Goal: Task Accomplishment & Management: Use online tool/utility

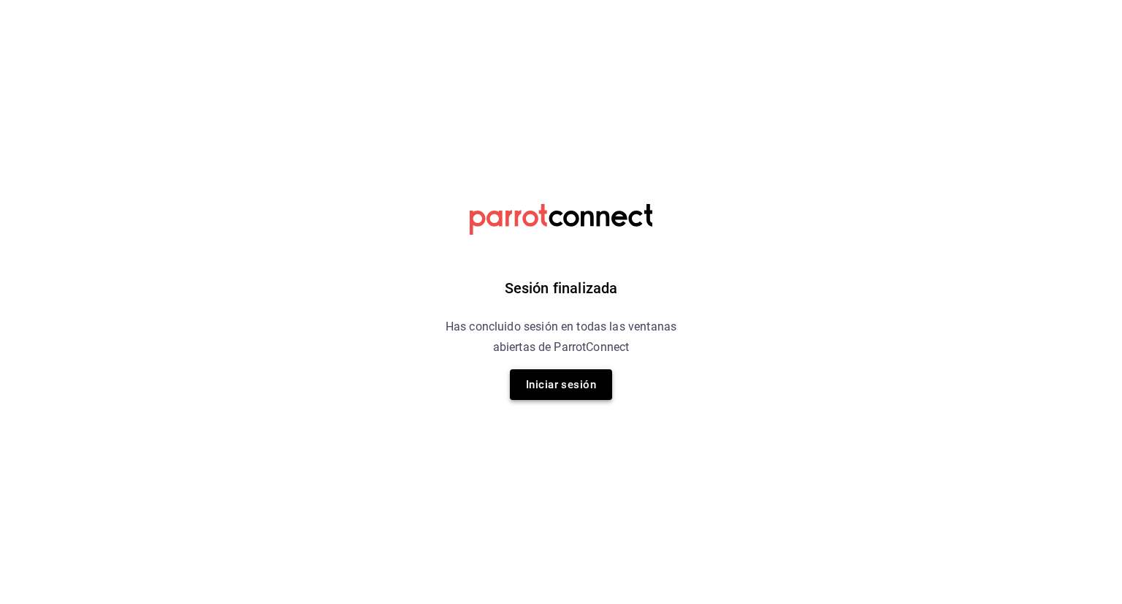
click at [549, 376] on button "Iniciar sesión" at bounding box center [561, 384] width 102 height 31
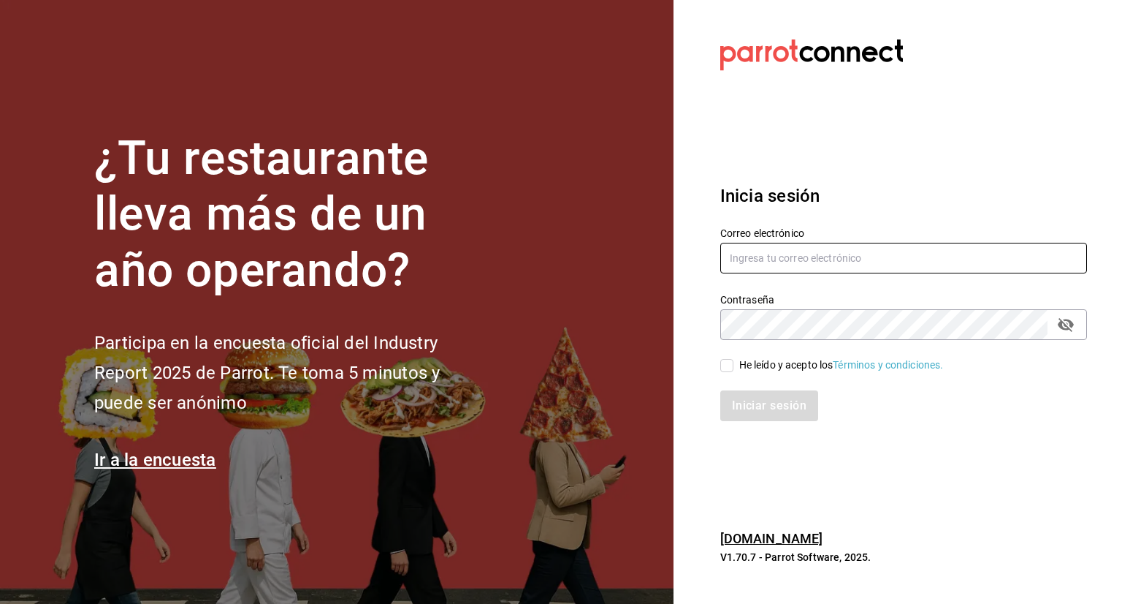
type input "[EMAIL_ADDRESS][DATE][DOMAIN_NAME]"
click at [723, 359] on input "He leído y acepto los Términos y condiciones." at bounding box center [726, 365] width 13 height 13
checkbox input "true"
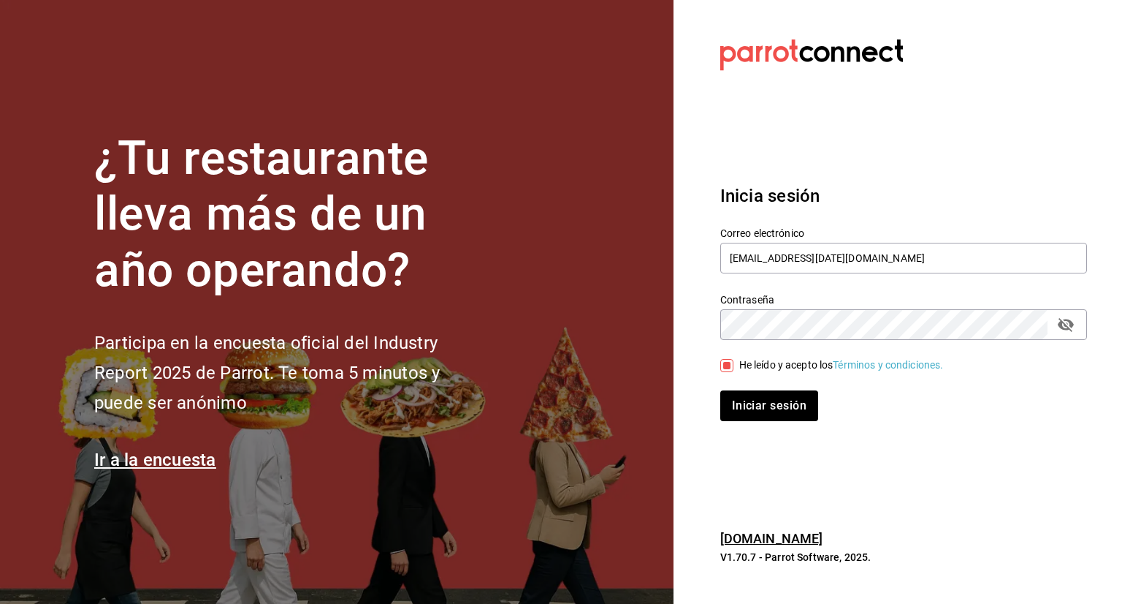
click at [737, 384] on div "Iniciar sesión" at bounding box center [895, 397] width 384 height 48
click at [741, 392] on button "Iniciar sesión" at bounding box center [769, 405] width 99 height 31
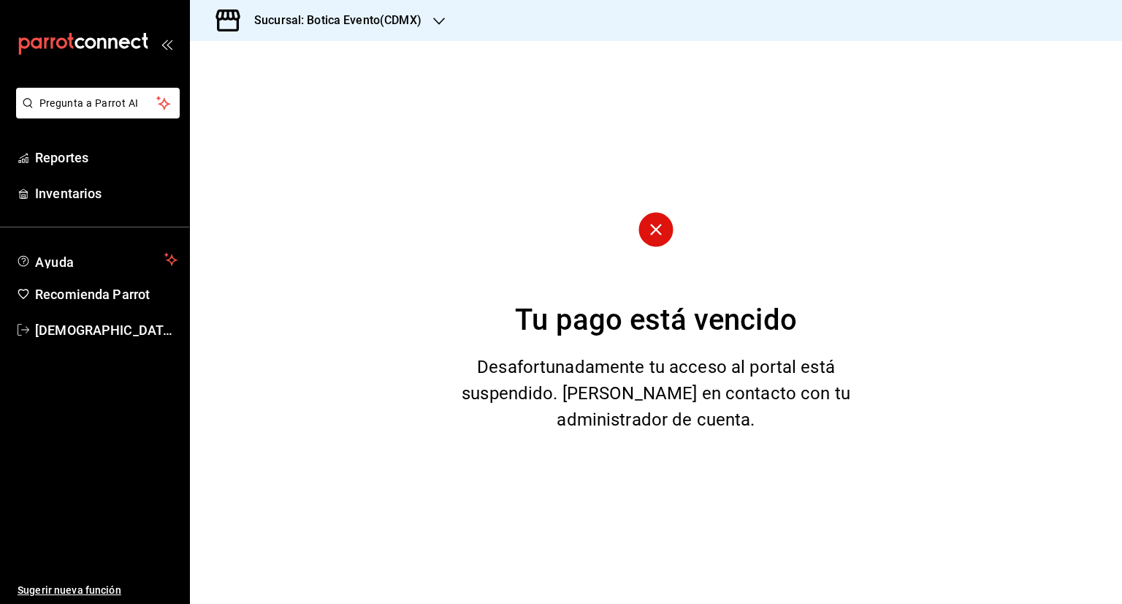
click at [308, 18] on h3 "Sucursal: Botica Evento(CDMX)" at bounding box center [332, 21] width 179 height 18
click at [268, 100] on span "Botica (CDMX)" at bounding box center [236, 95] width 69 height 15
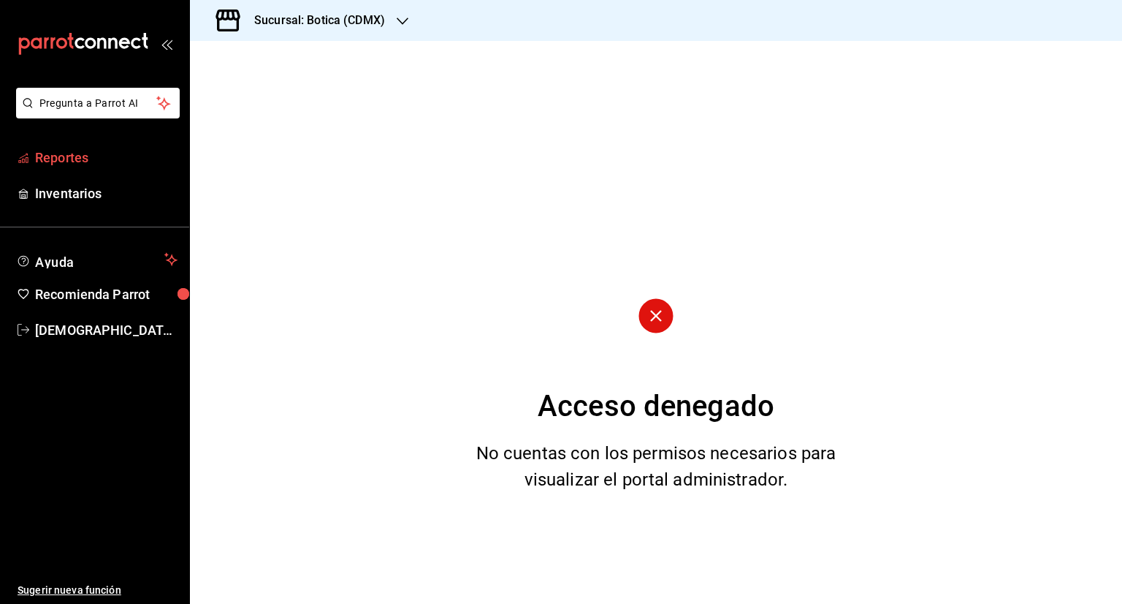
click at [78, 153] on span "Reportes" at bounding box center [106, 158] width 142 height 20
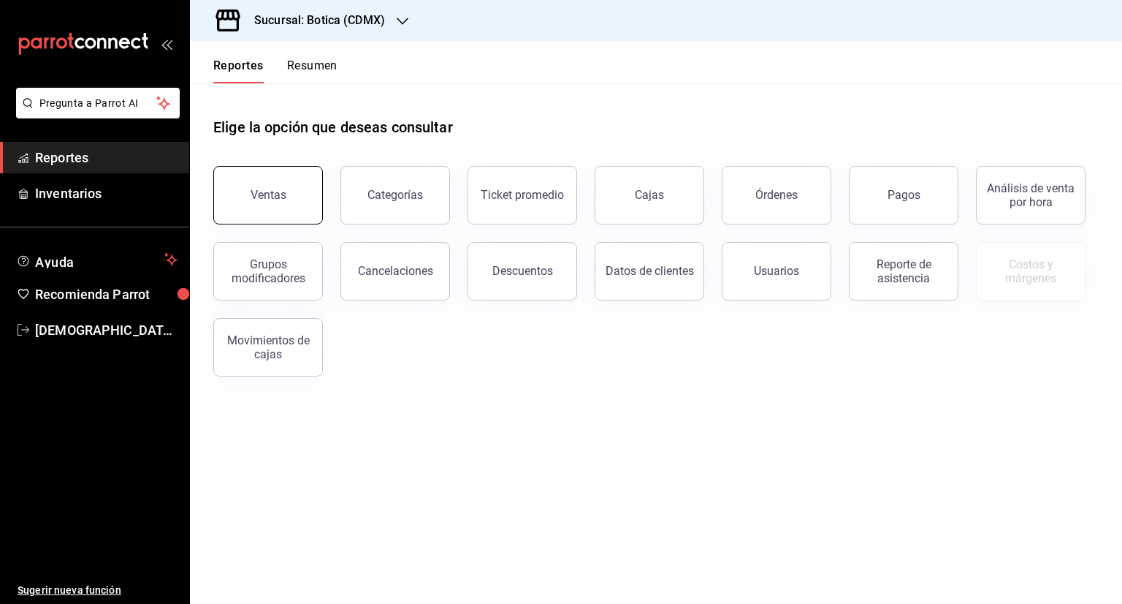
click at [287, 183] on button "Ventas" at bounding box center [268, 195] width 110 height 58
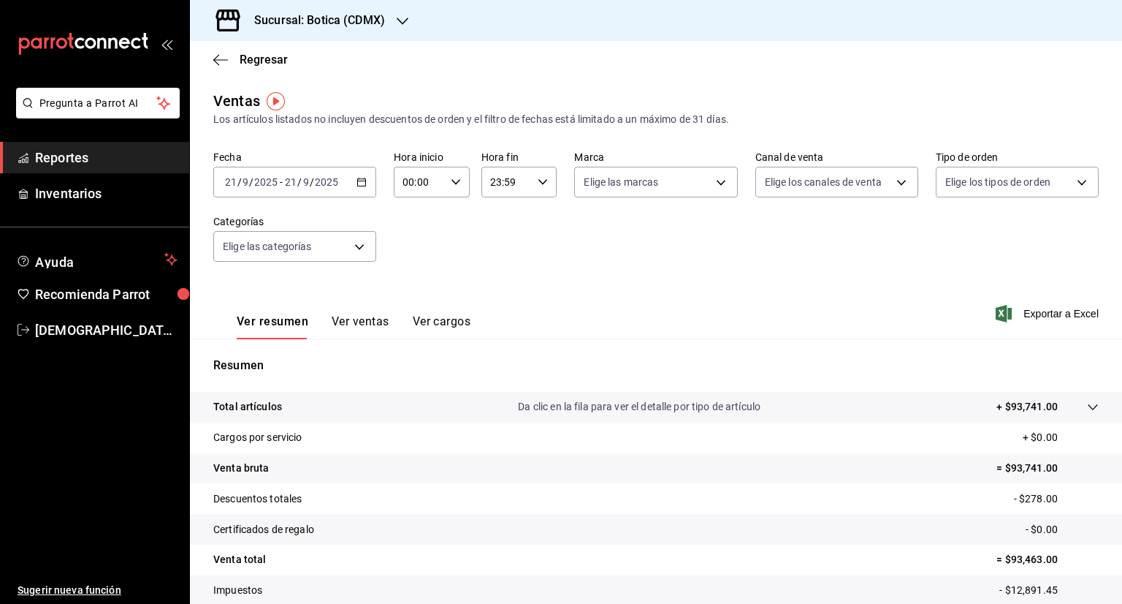
click at [357, 179] on icon "button" at bounding box center [362, 182] width 10 height 10
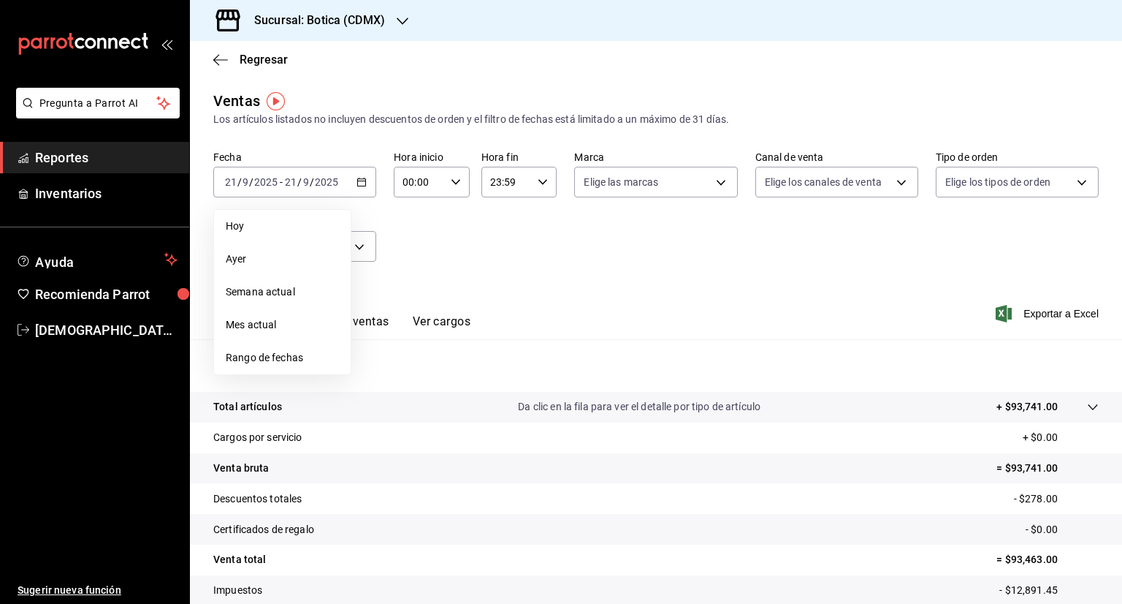
click at [264, 352] on span "Rango de fechas" at bounding box center [282, 357] width 113 height 15
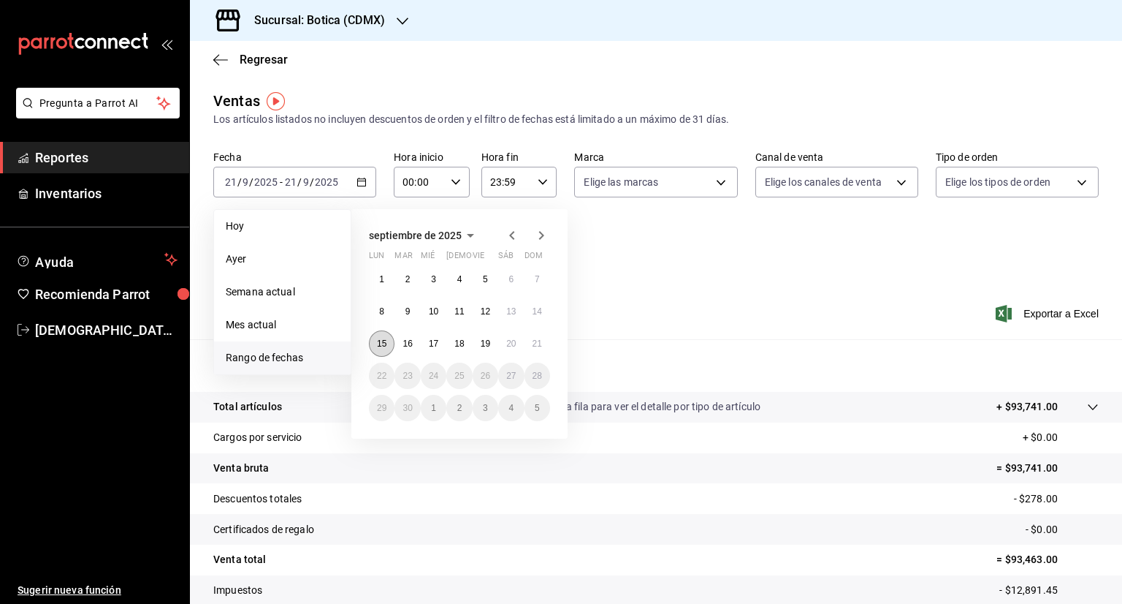
click at [387, 340] on button "15" at bounding box center [382, 343] width 26 height 26
click at [529, 338] on button "21" at bounding box center [538, 343] width 26 height 26
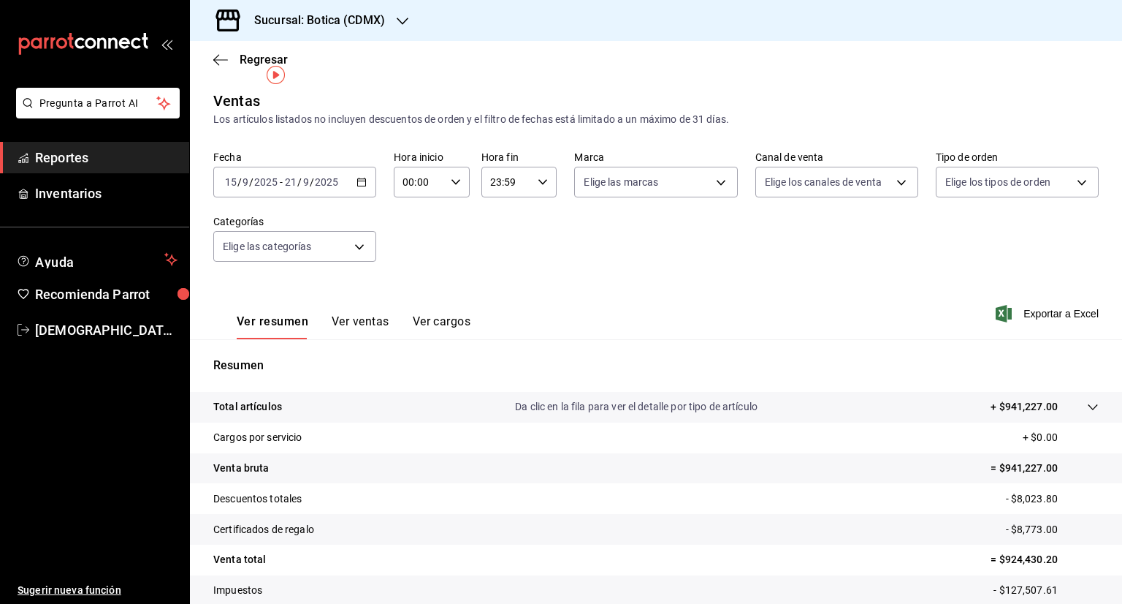
scroll to position [96, 0]
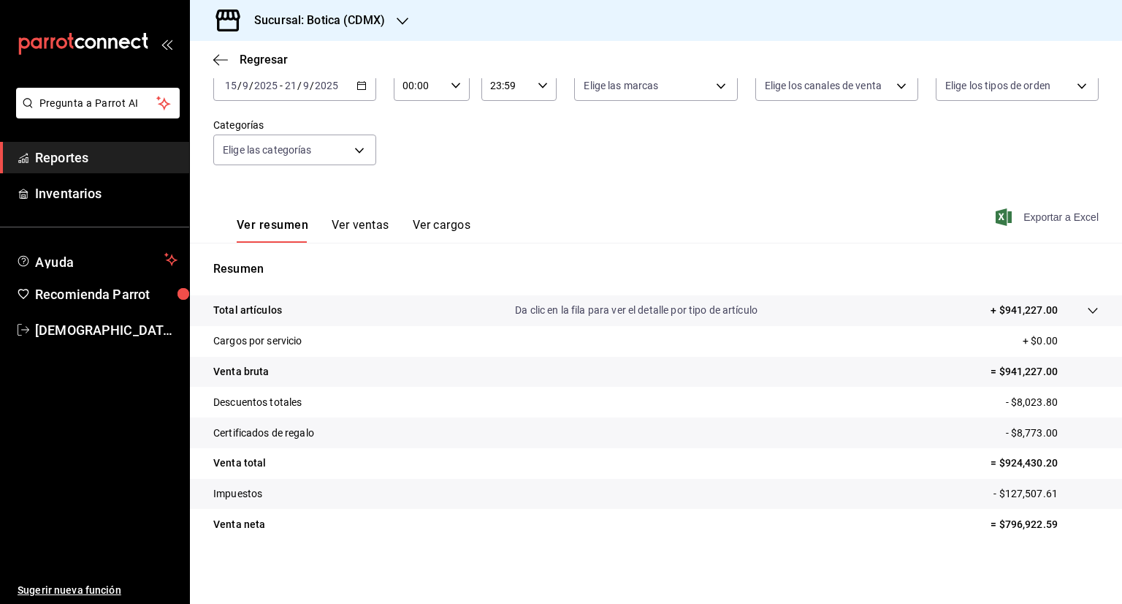
click at [1050, 216] on span "Exportar a Excel" at bounding box center [1049, 217] width 100 height 18
